Goal: Task Accomplishment & Management: Manage account settings

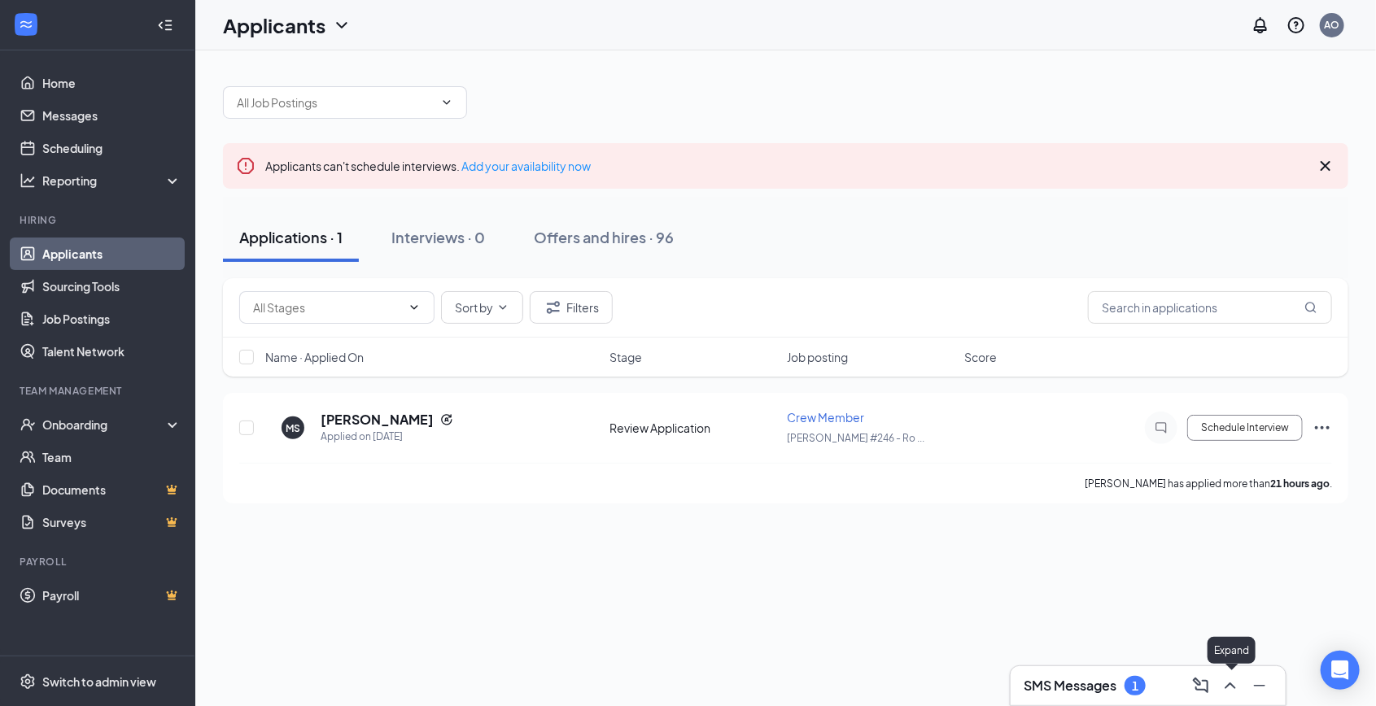
click at [1240, 686] on icon "ChevronUp" at bounding box center [1231, 686] width 20 height 20
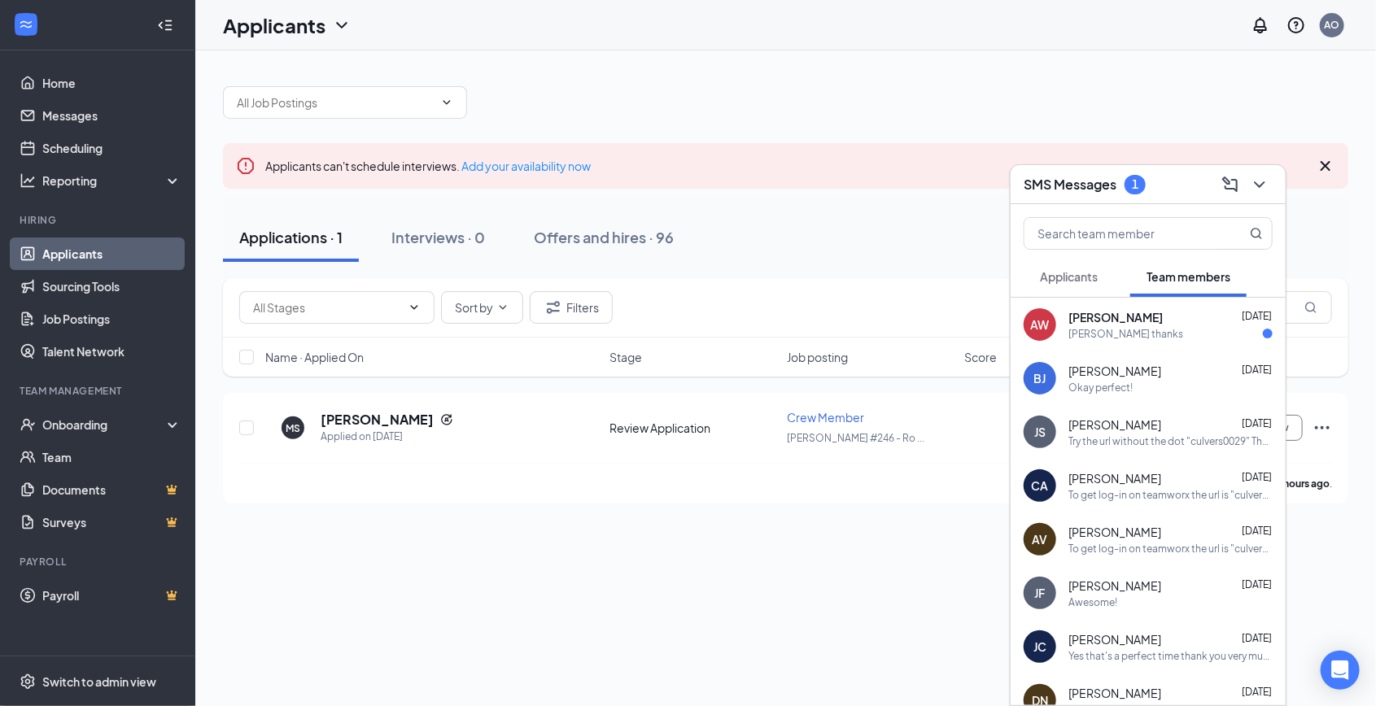
click at [1142, 333] on div "yayyyy okay thanks" at bounding box center [1126, 334] width 115 height 14
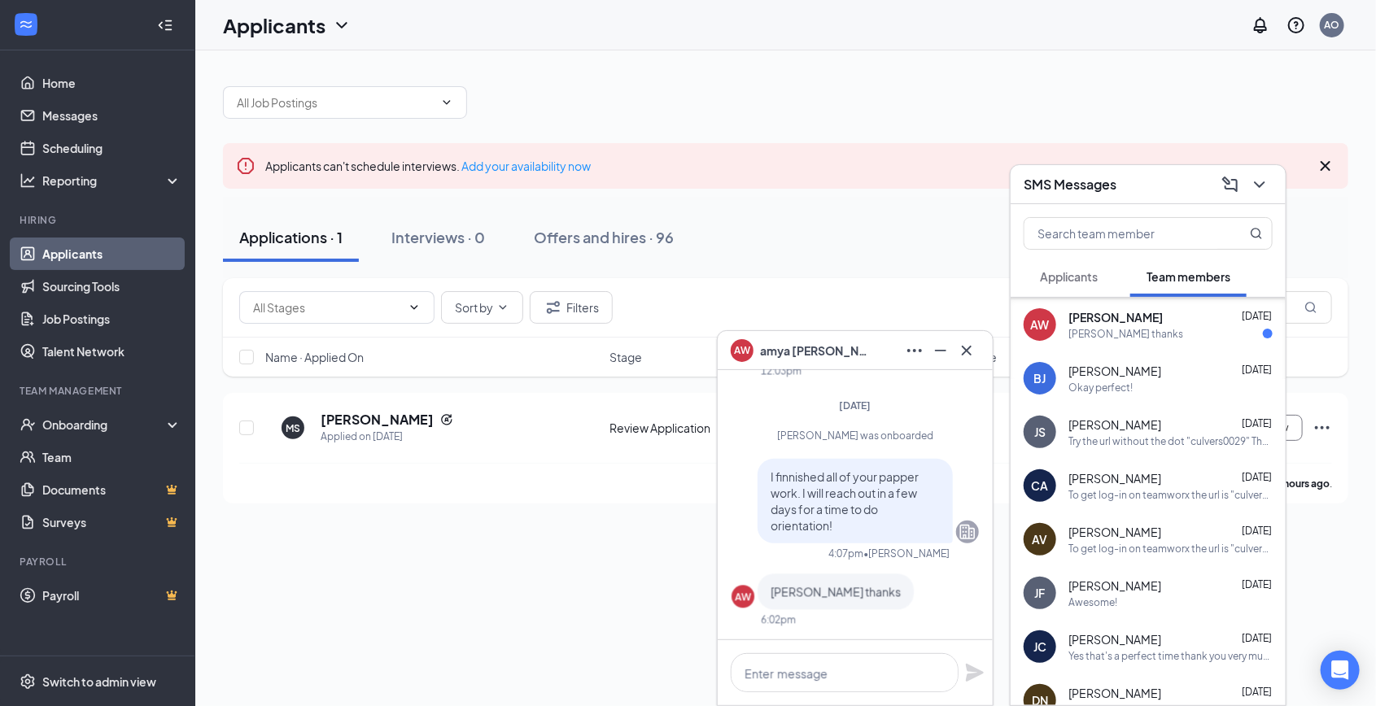
scroll to position [356, 0]
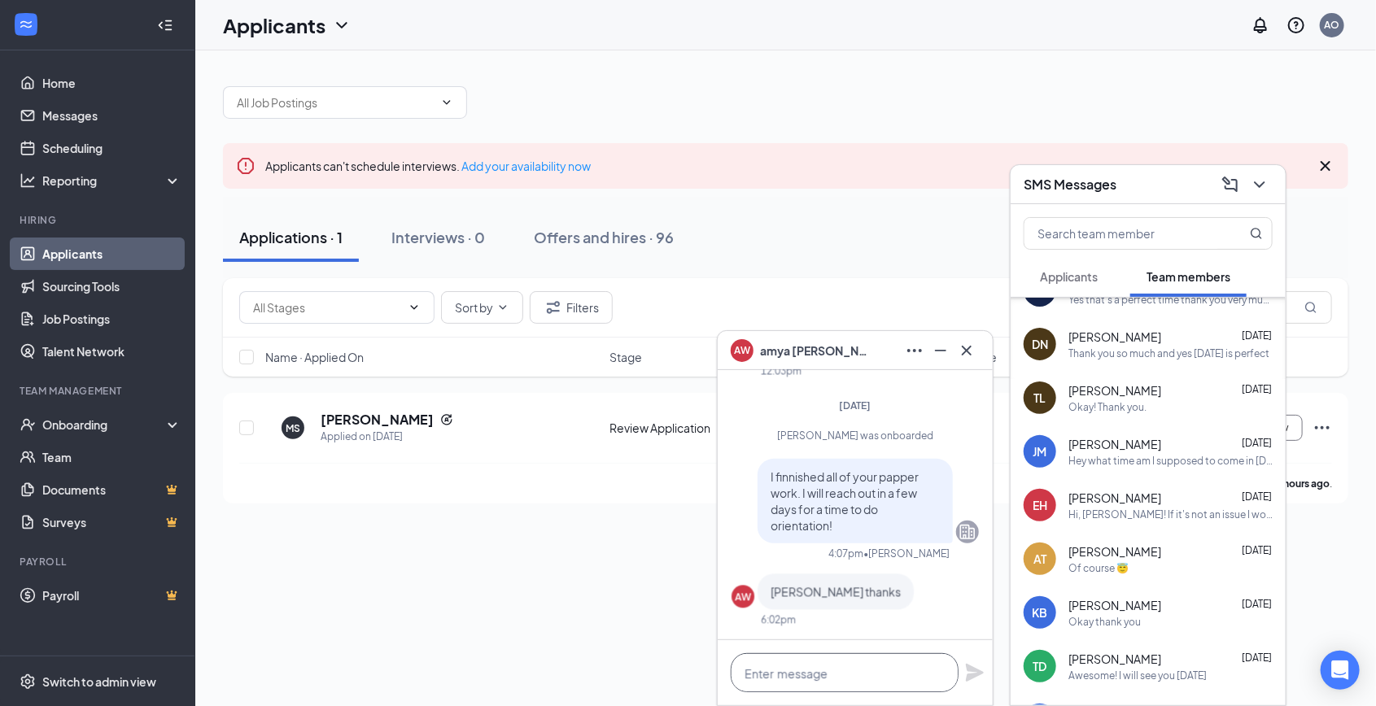
click at [815, 688] on textarea at bounding box center [845, 673] width 228 height 39
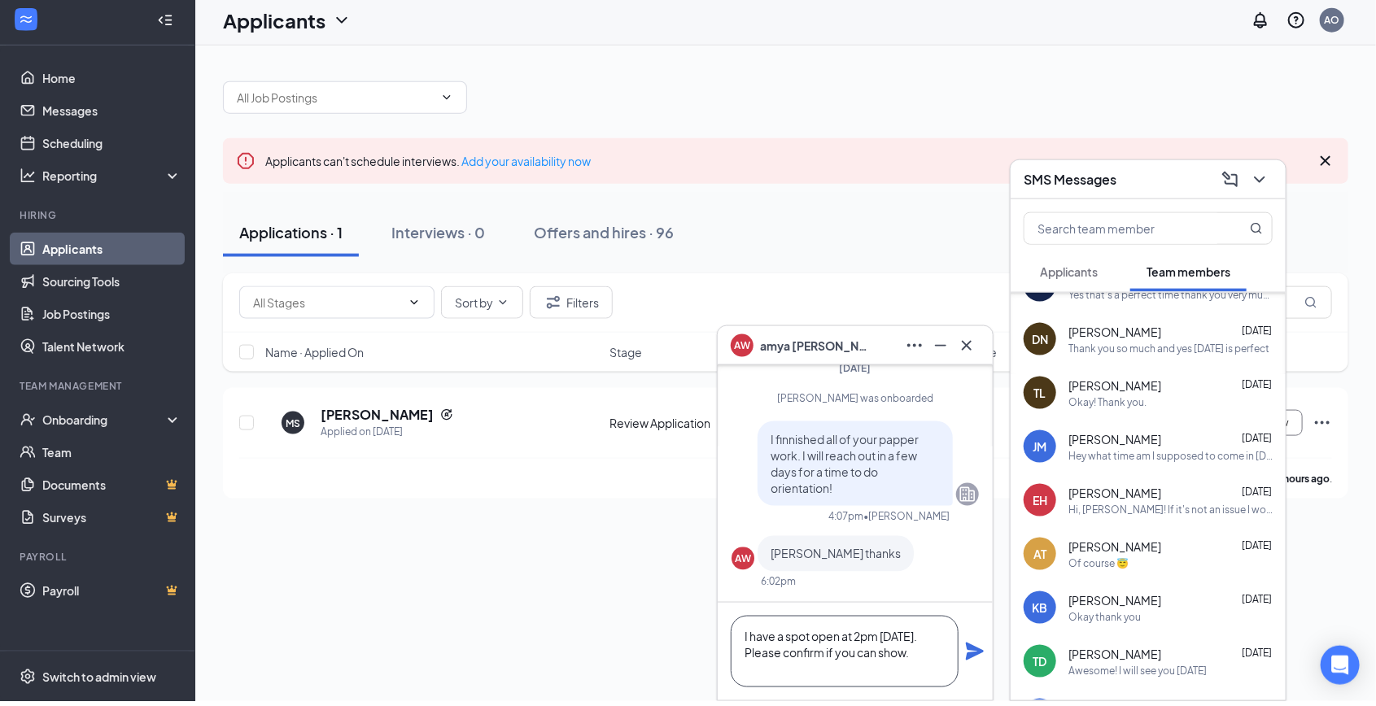
click at [899, 641] on textarea "I have a spot open at 2pm on Saturday. Please confirm if you can show." at bounding box center [845, 657] width 228 height 72
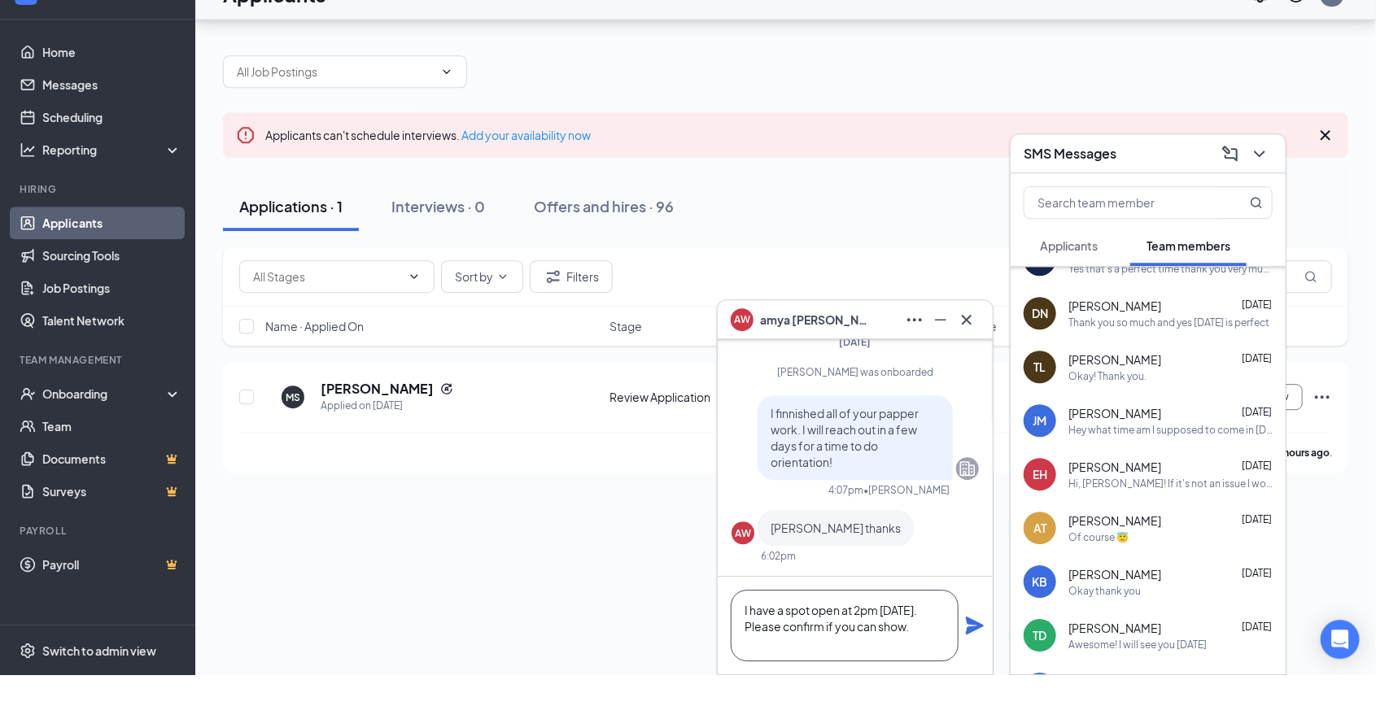
type textarea "I have a spot open at 2pm this Saturday. Please confirm if you can show."
click at [973, 656] on icon "Plane" at bounding box center [975, 657] width 18 height 18
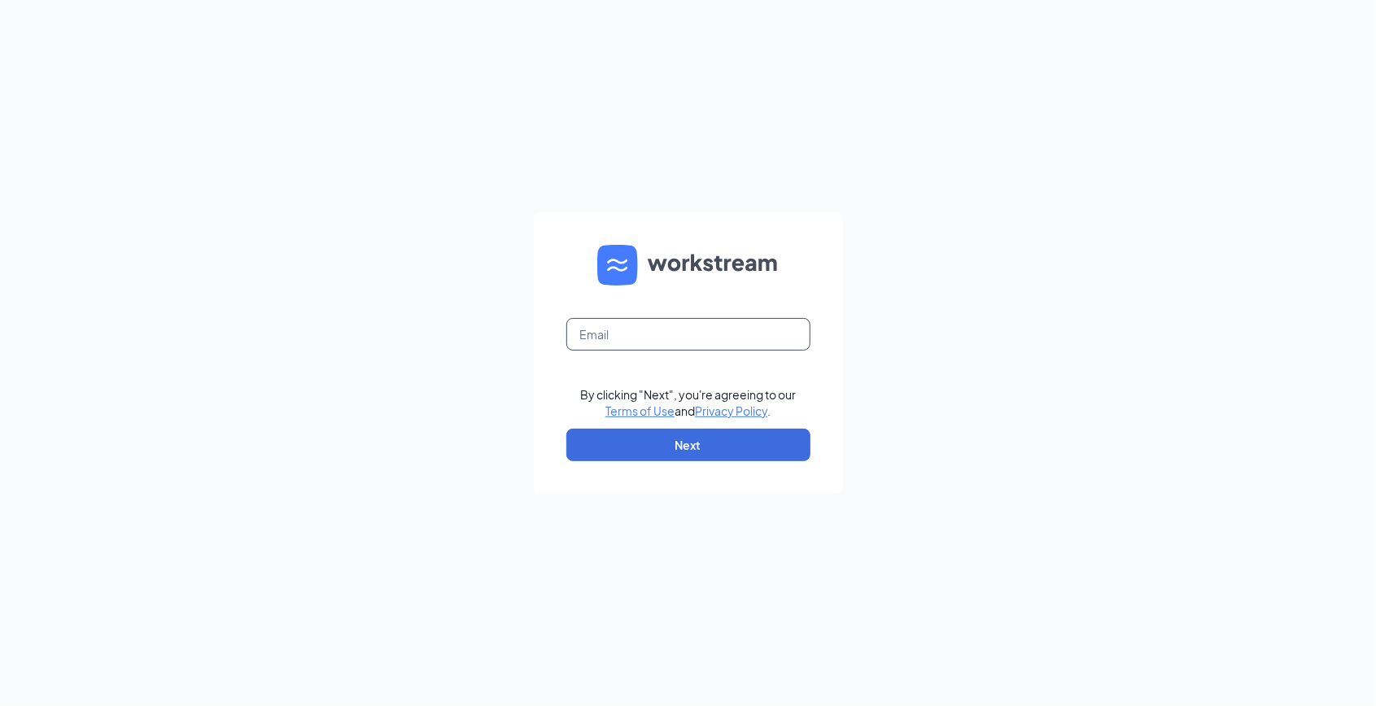
click at [675, 351] on input "text" at bounding box center [688, 334] width 244 height 33
type input "aronne.o.culvers@gmail.com"
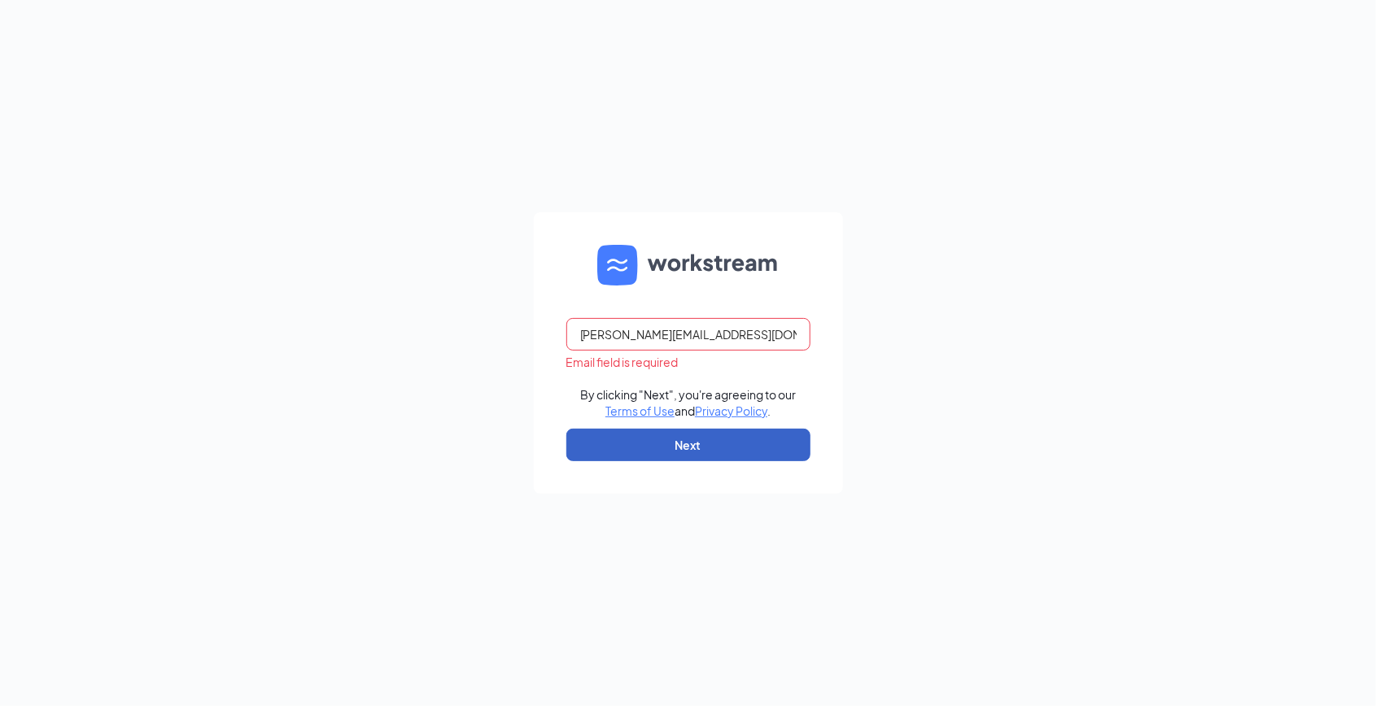
click at [632, 461] on button "Next" at bounding box center [688, 445] width 244 height 33
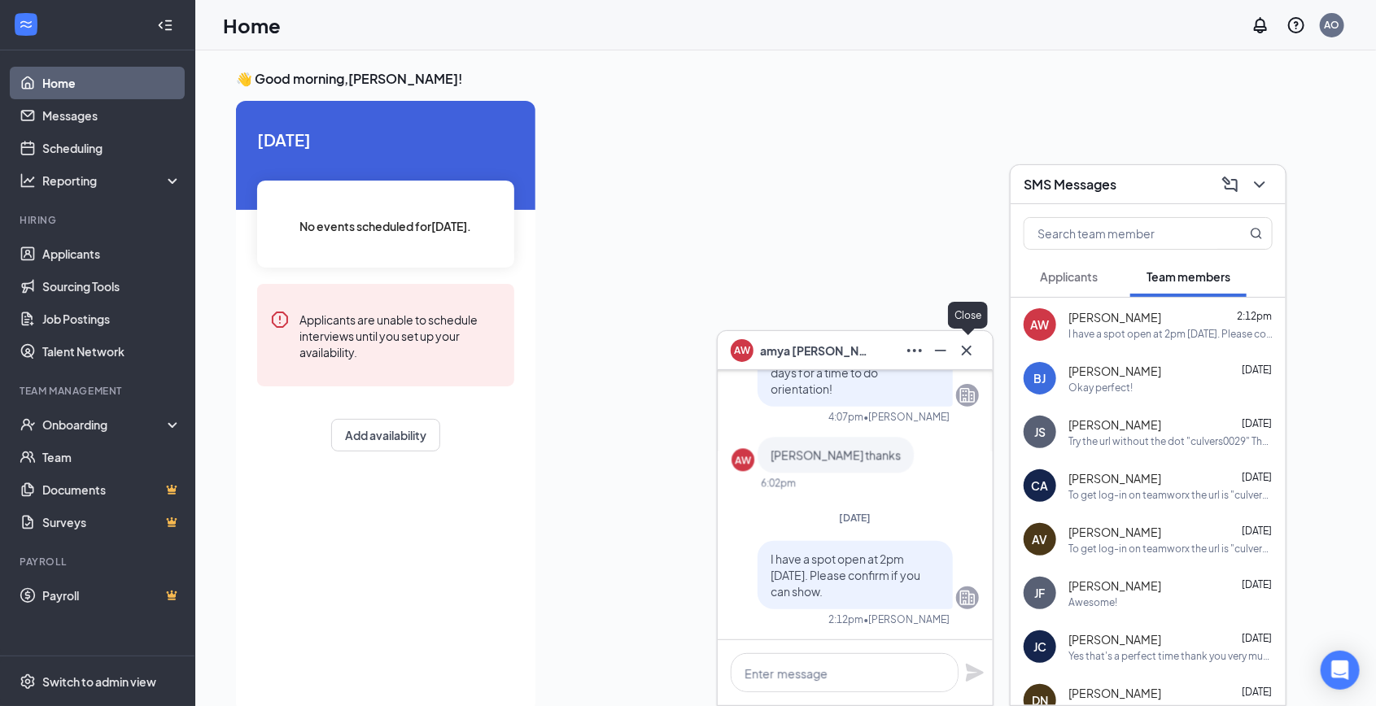
click at [964, 347] on icon "Cross" at bounding box center [967, 351] width 20 height 20
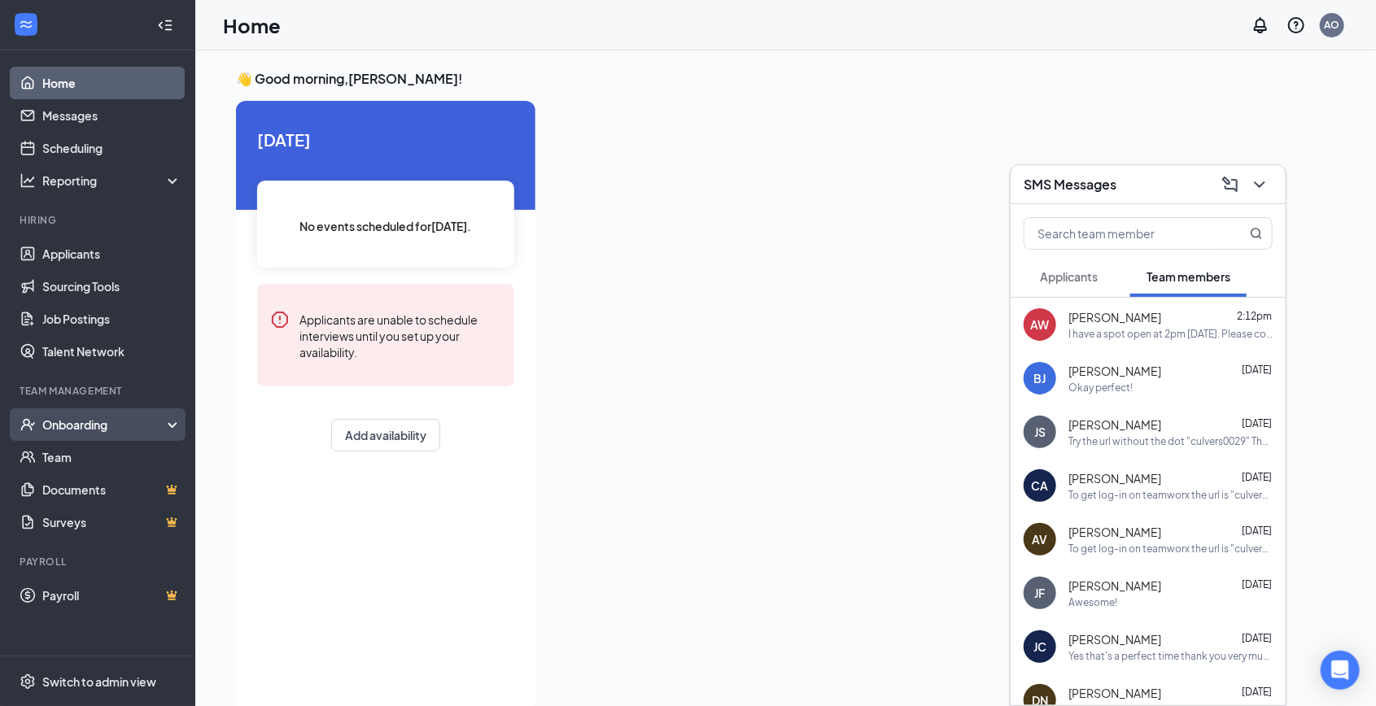
click at [89, 428] on div "Onboarding" at bounding box center [104, 425] width 125 height 16
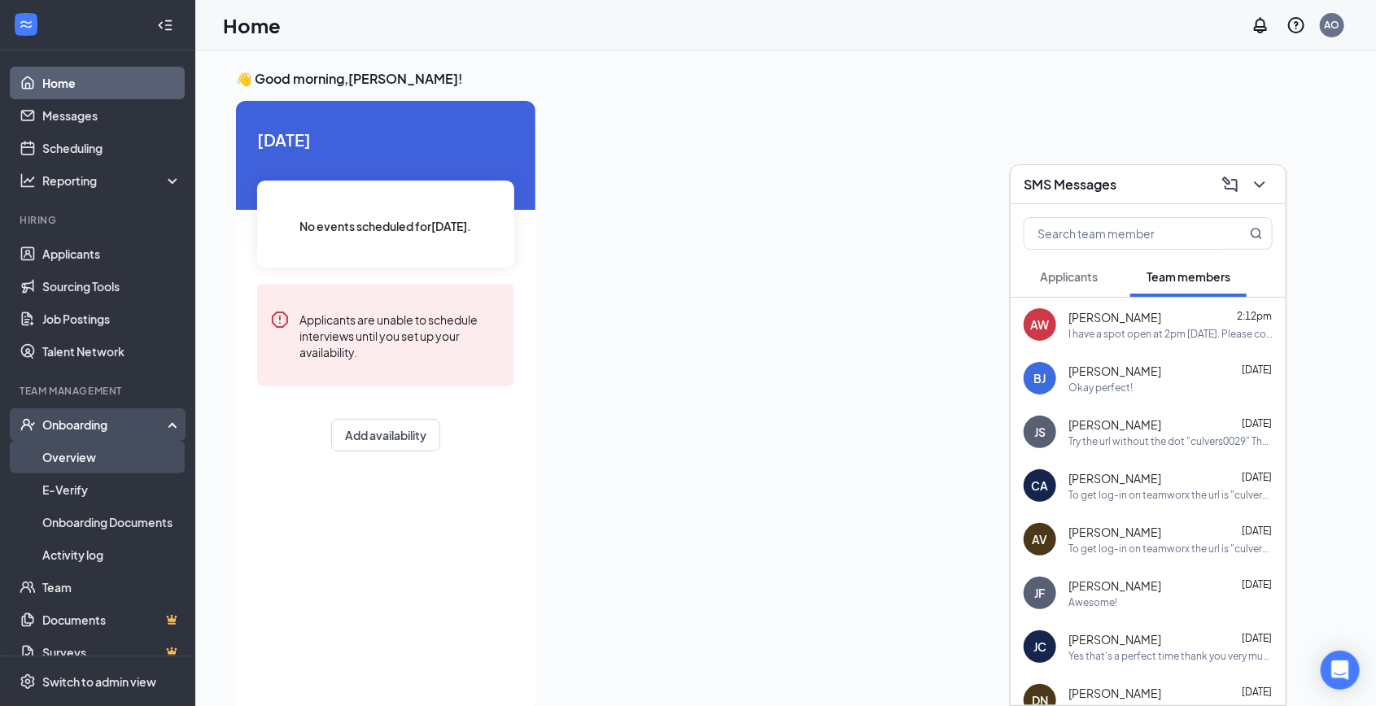
click at [100, 456] on link "Overview" at bounding box center [111, 457] width 139 height 33
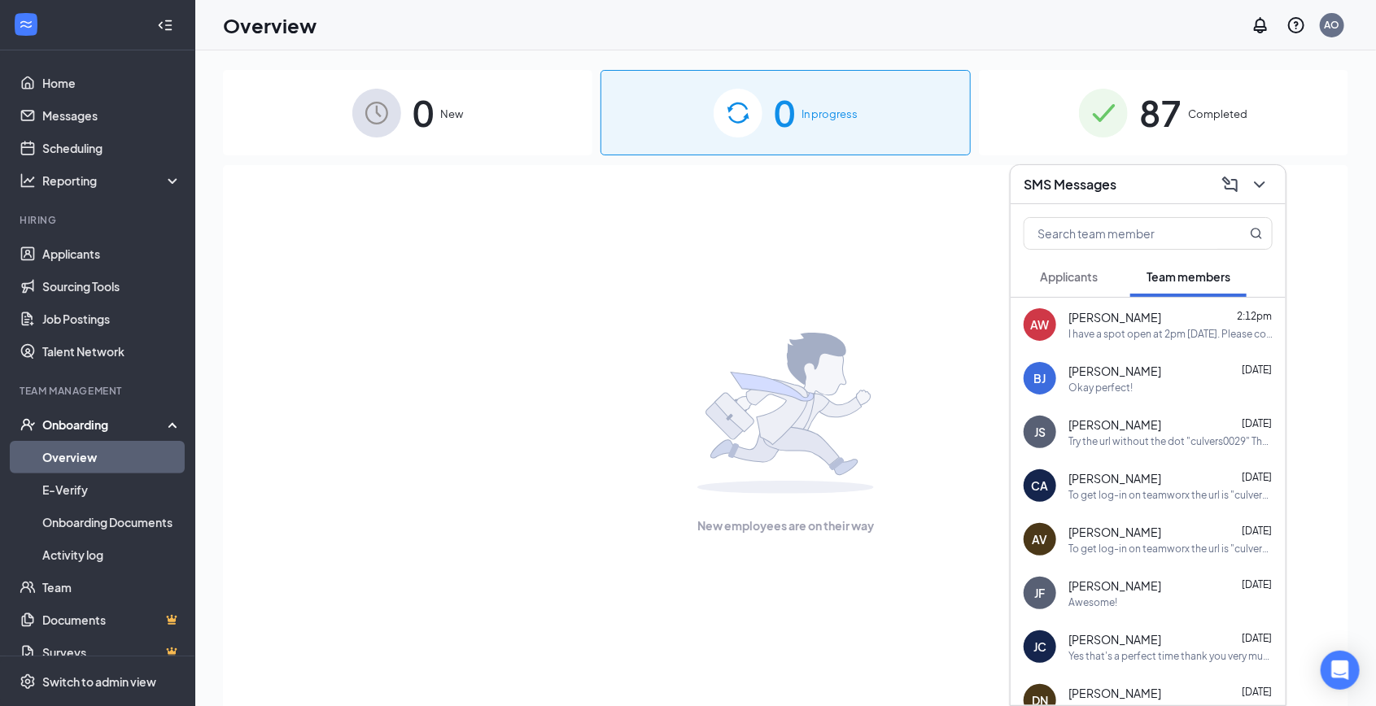
click at [1075, 116] on div "87 Completed" at bounding box center [1163, 112] width 369 height 85
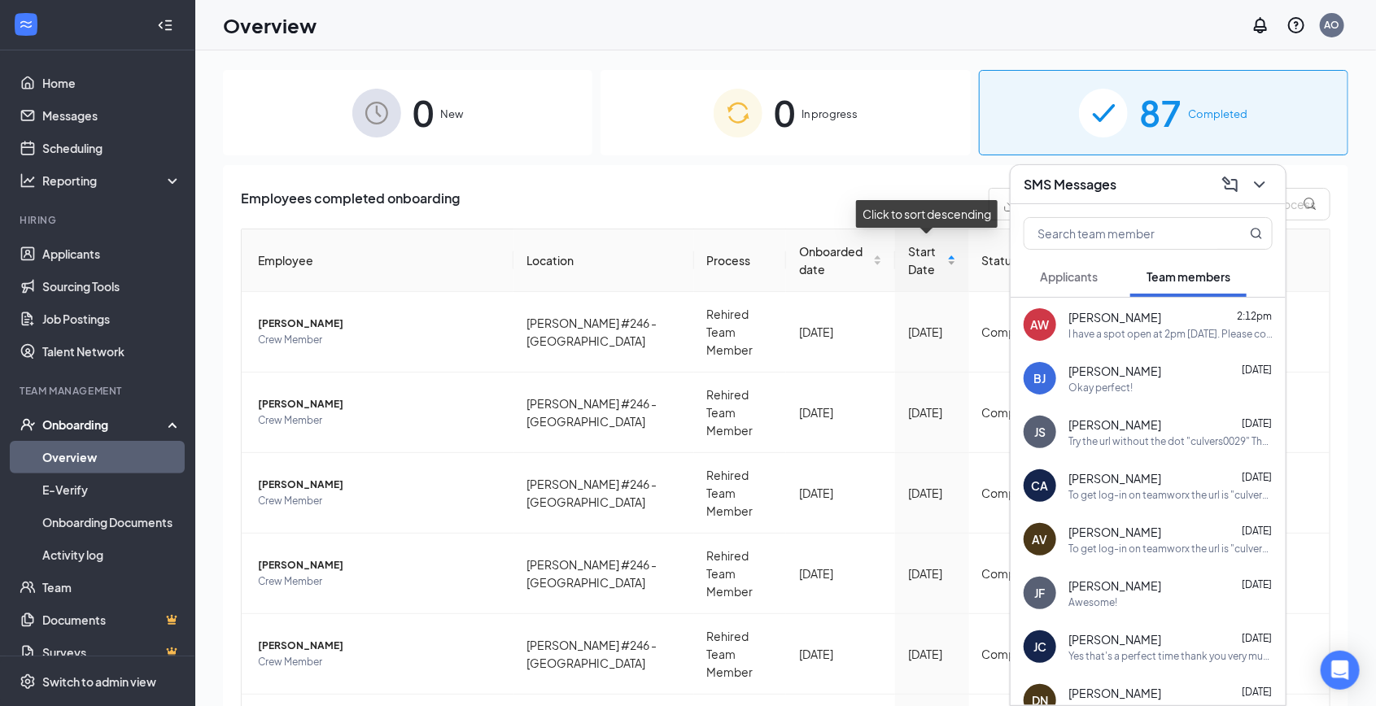
click at [947, 257] on div "Start Date" at bounding box center [931, 261] width 47 height 36
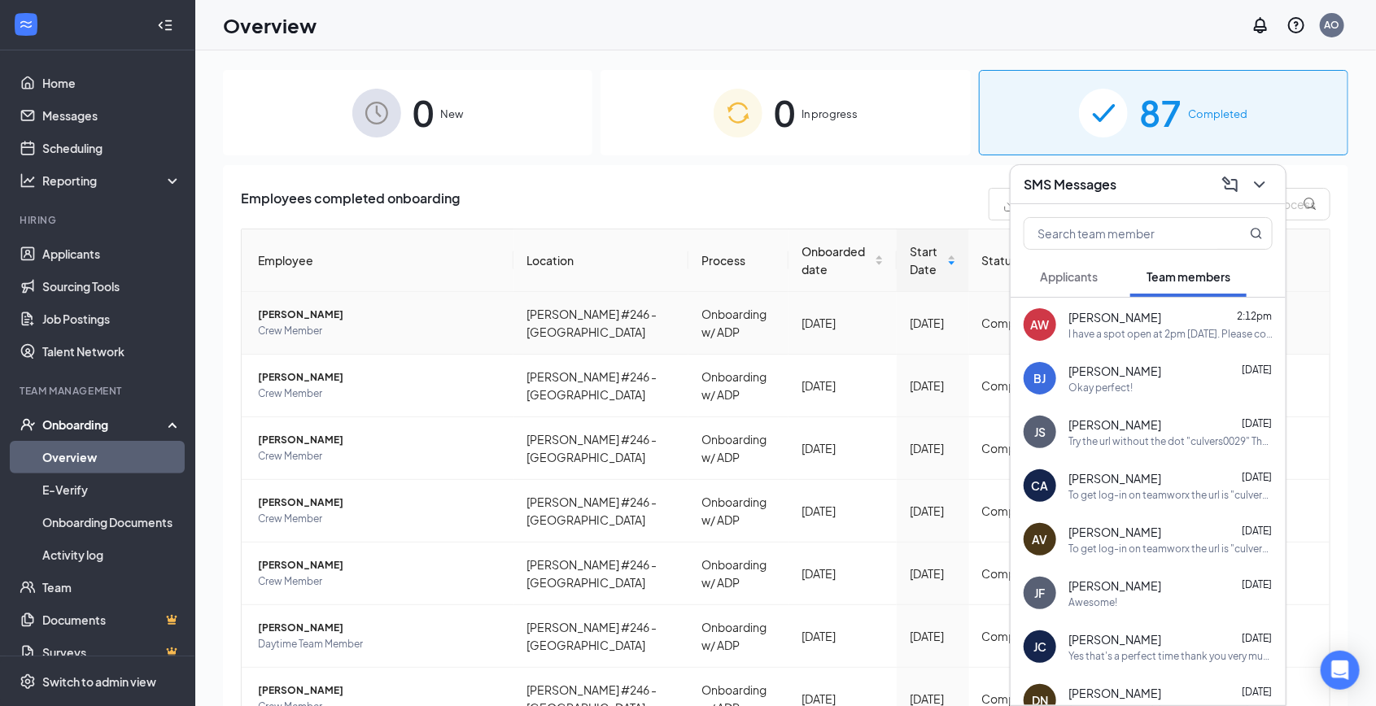
click at [362, 313] on span "[PERSON_NAME]" at bounding box center [379, 315] width 243 height 16
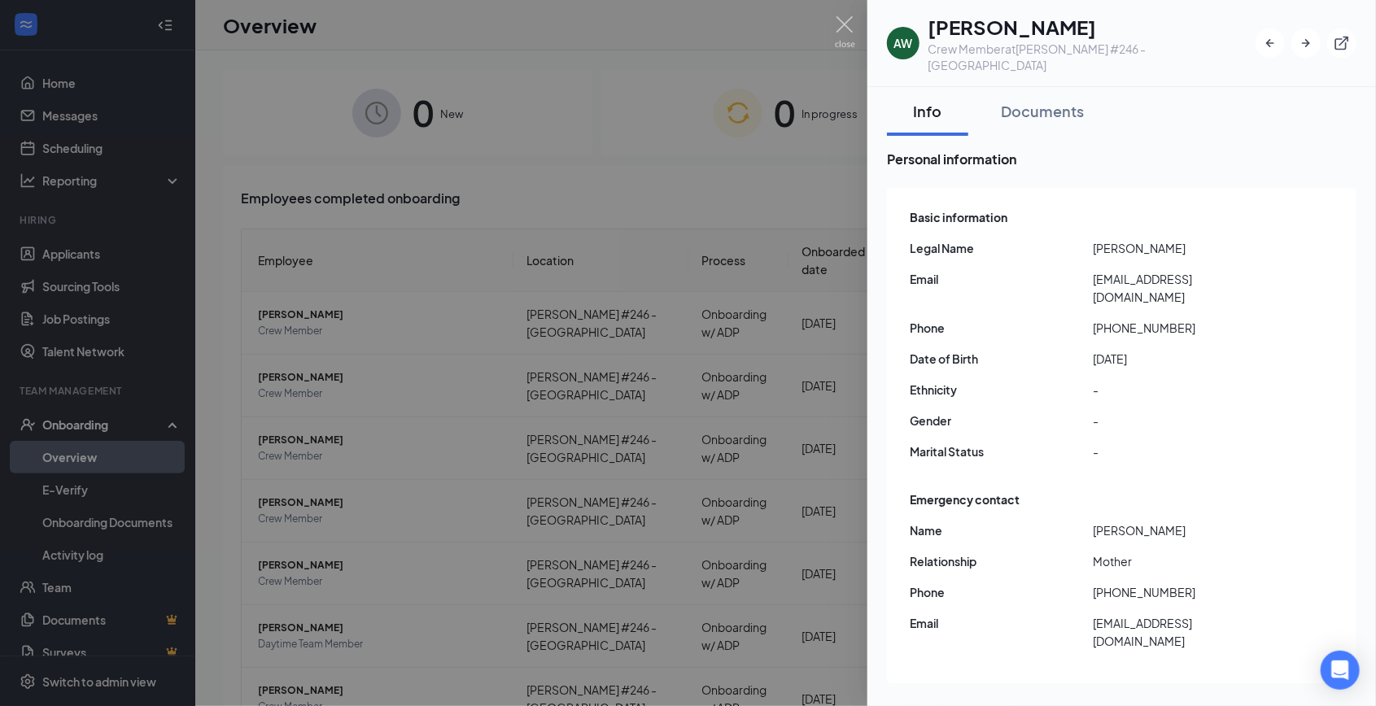
click at [624, 275] on div at bounding box center [688, 353] width 1376 height 706
